Goal: Navigation & Orientation: Find specific page/section

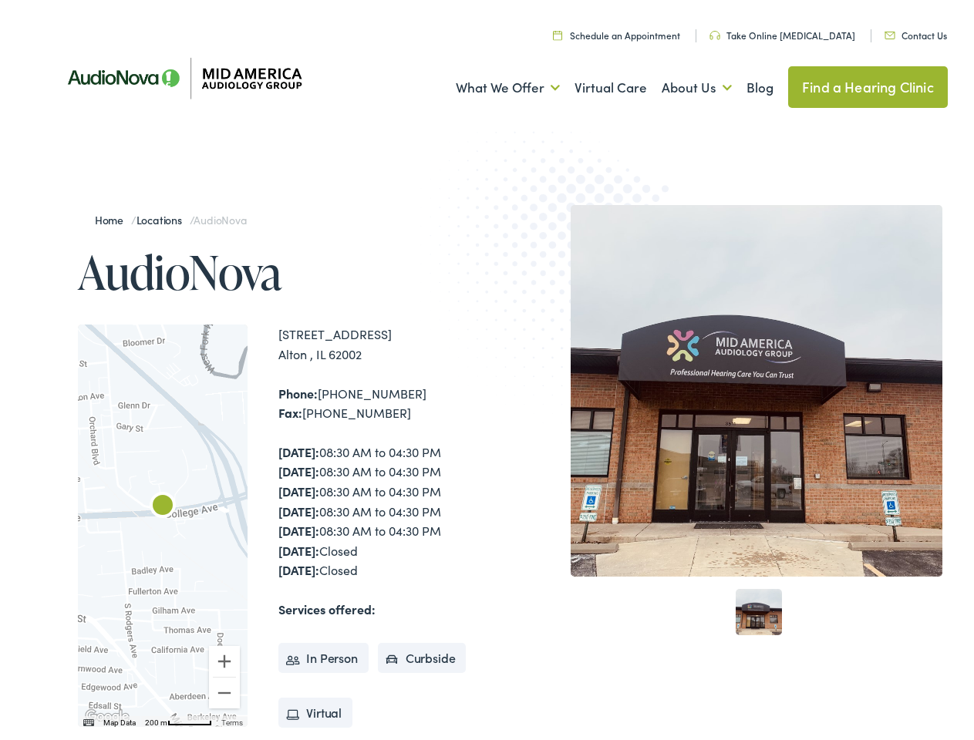
click at [486, 370] on img at bounding box center [570, 263] width 301 height 329
click at [493, 83] on link "What We Offer" at bounding box center [508, 83] width 104 height 57
click at [680, 83] on link "About Us" at bounding box center [696, 83] width 70 height 57
click at [163, 521] on div at bounding box center [163, 521] width 170 height 402
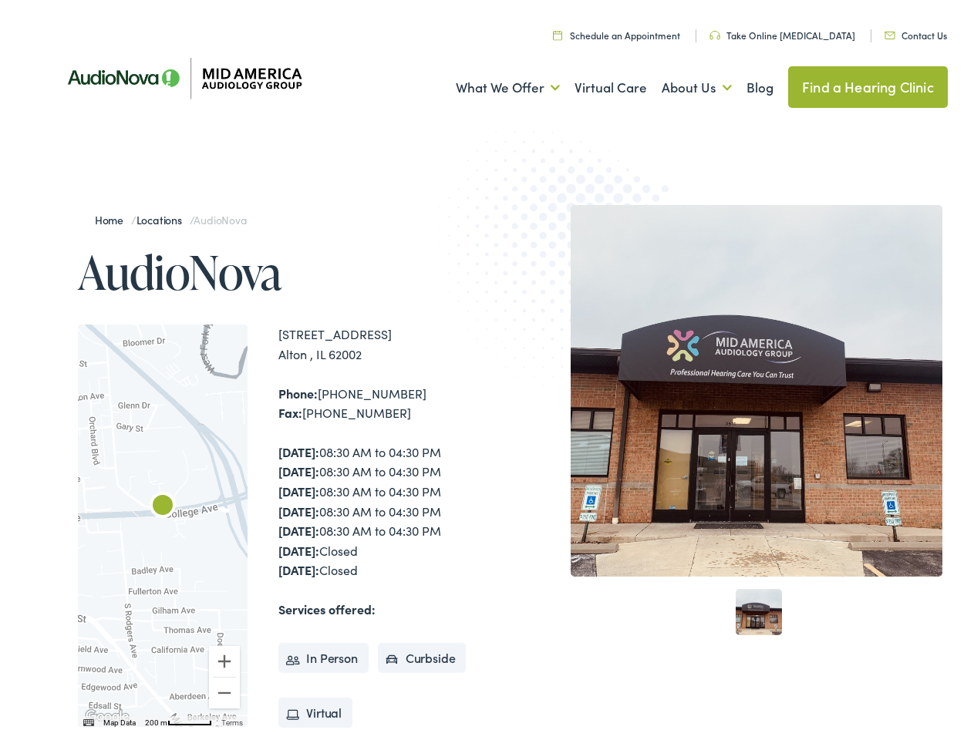
click at [163, 521] on div at bounding box center [163, 521] width 170 height 402
click at [163, 503] on img "AudioNova" at bounding box center [162, 502] width 37 height 37
click at [224, 657] on button "Zoom in" at bounding box center [224, 656] width 31 height 31
click at [224, 688] on button "Zoom out" at bounding box center [224, 688] width 31 height 31
click at [87, 718] on img "Keyboard shortcuts" at bounding box center [88, 718] width 11 height 7
